Goal: Task Accomplishment & Management: Manage account settings

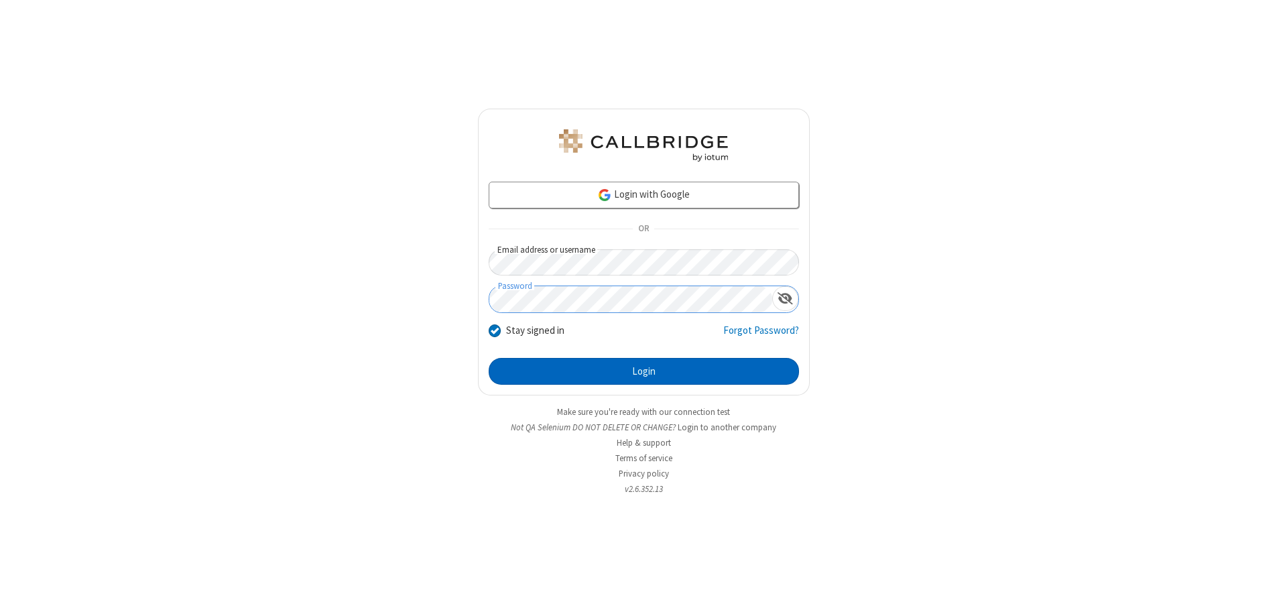
click at [643, 371] on button "Login" at bounding box center [644, 371] width 310 height 27
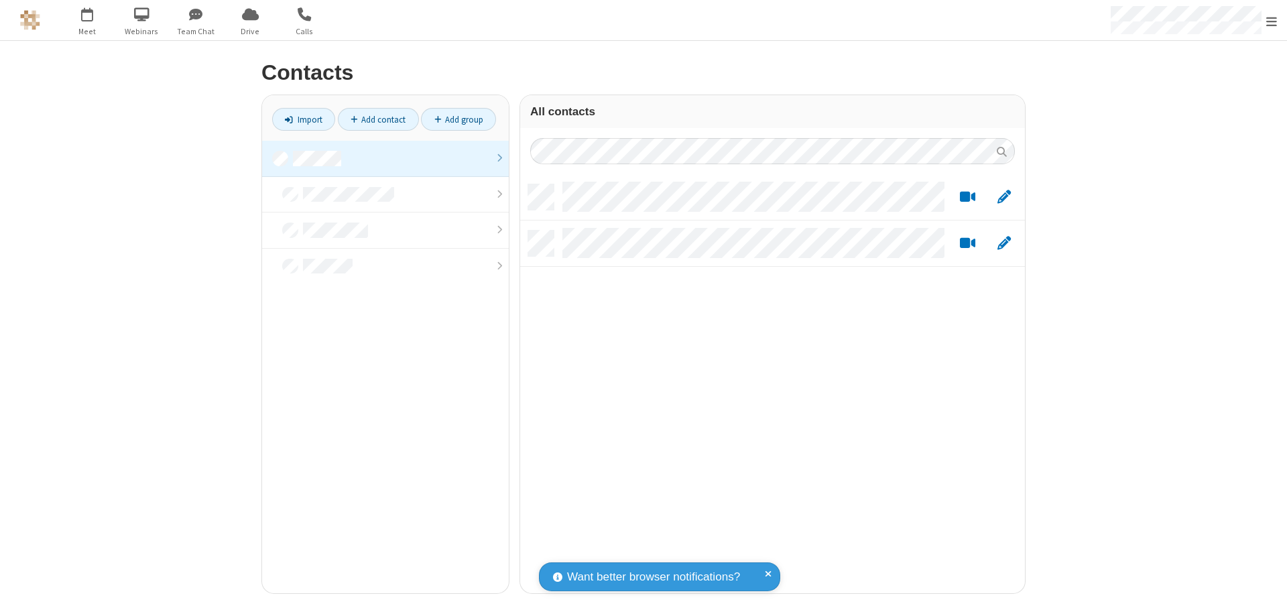
scroll to position [409, 495]
click at [385, 158] on link at bounding box center [385, 159] width 247 height 36
click at [378, 119] on link "Add contact" at bounding box center [378, 119] width 81 height 23
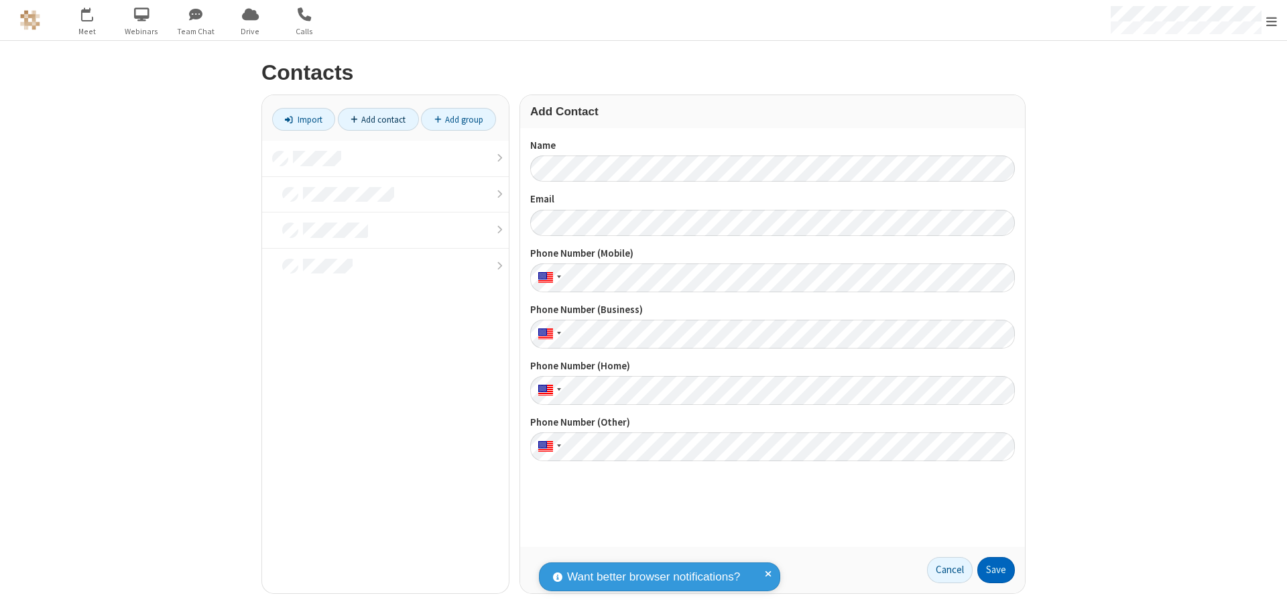
click at [996, 570] on button "Save" at bounding box center [996, 570] width 38 height 27
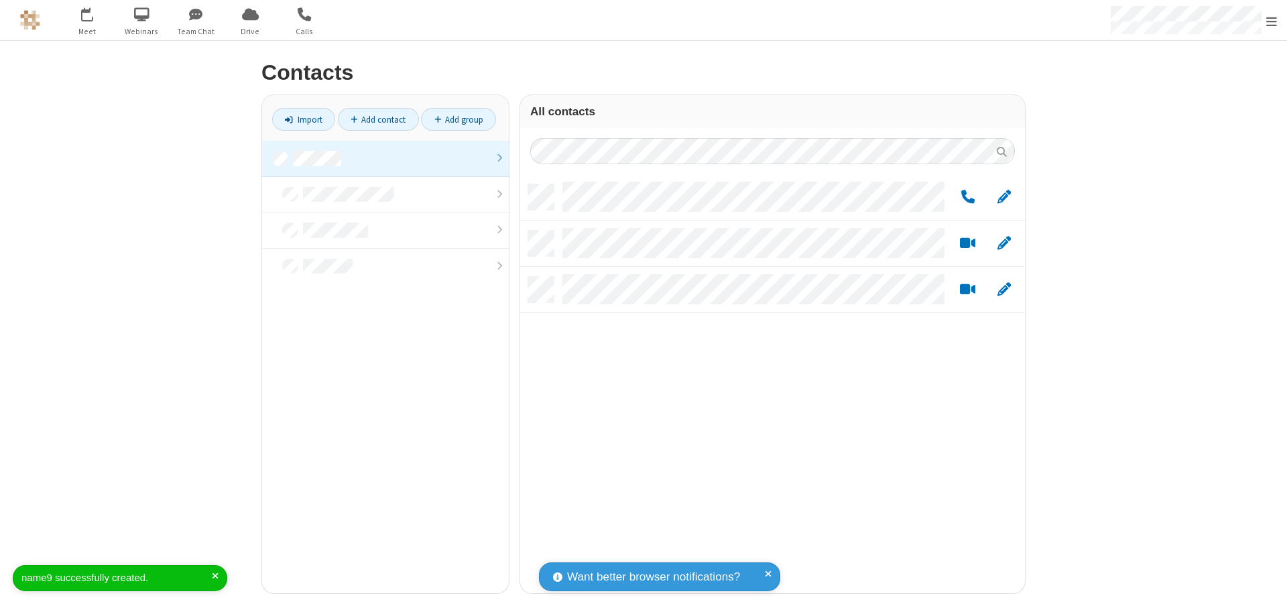
scroll to position [409, 495]
click at [378, 119] on link "Add contact" at bounding box center [378, 119] width 81 height 23
